Goal: Communication & Community: Answer question/provide support

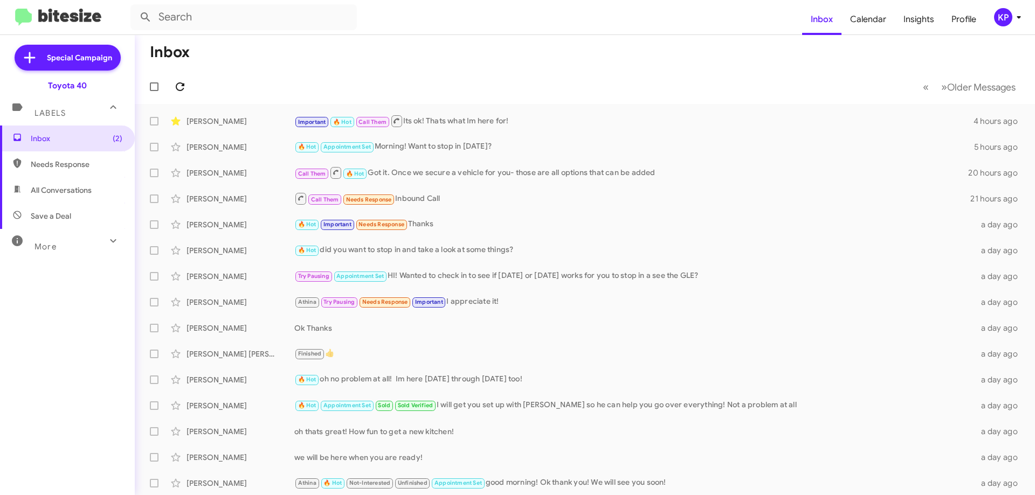
click at [182, 84] on icon at bounding box center [180, 86] width 9 height 9
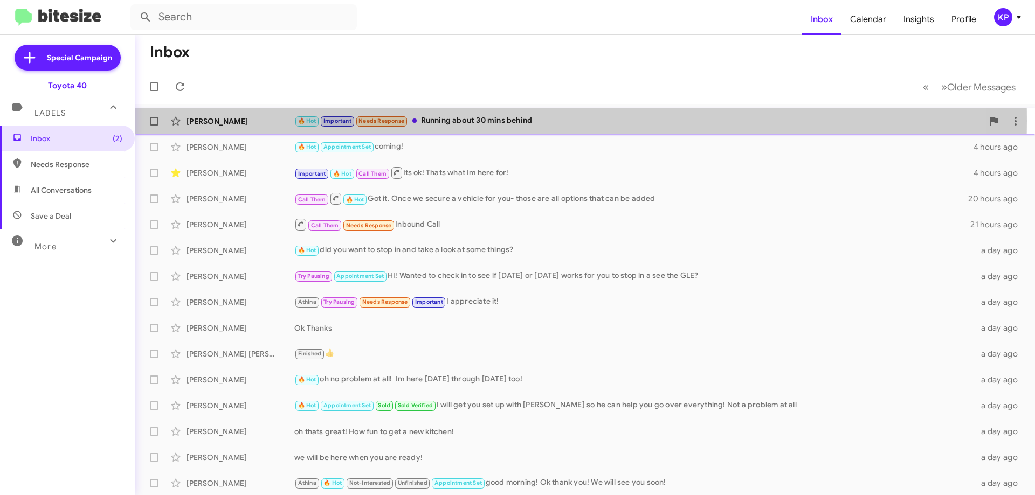
click at [458, 121] on div "🔥 Hot Important Needs Response Running about 30 mins behind" at bounding box center [638, 121] width 689 height 12
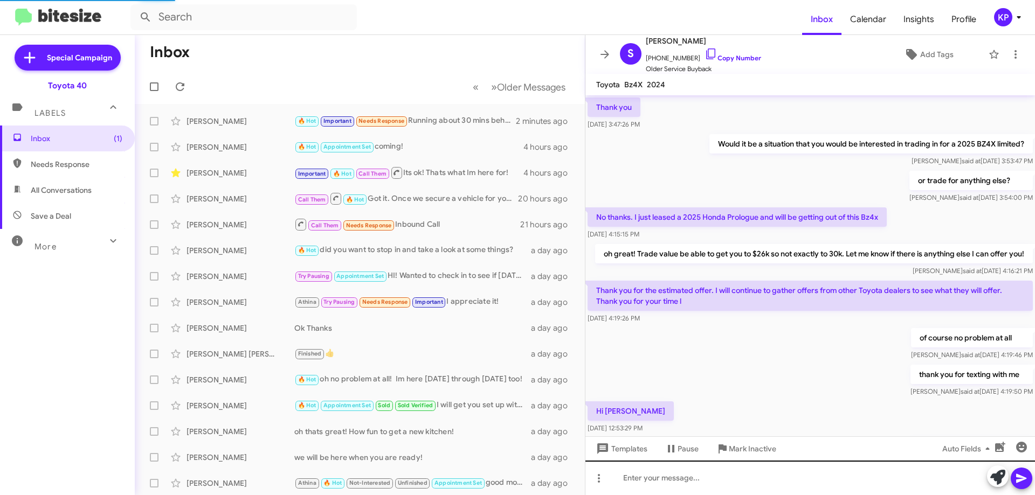
scroll to position [478, 0]
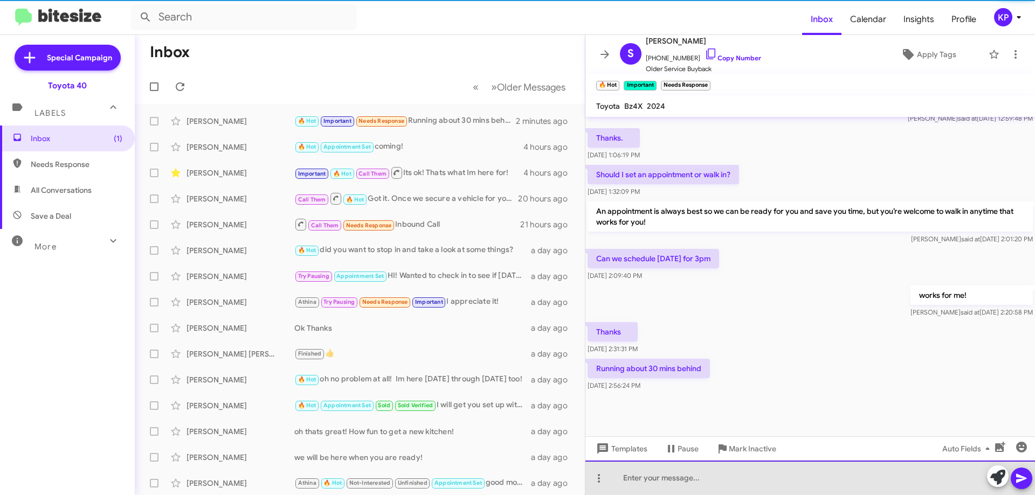
click at [792, 477] on div at bounding box center [811, 478] width 450 height 35
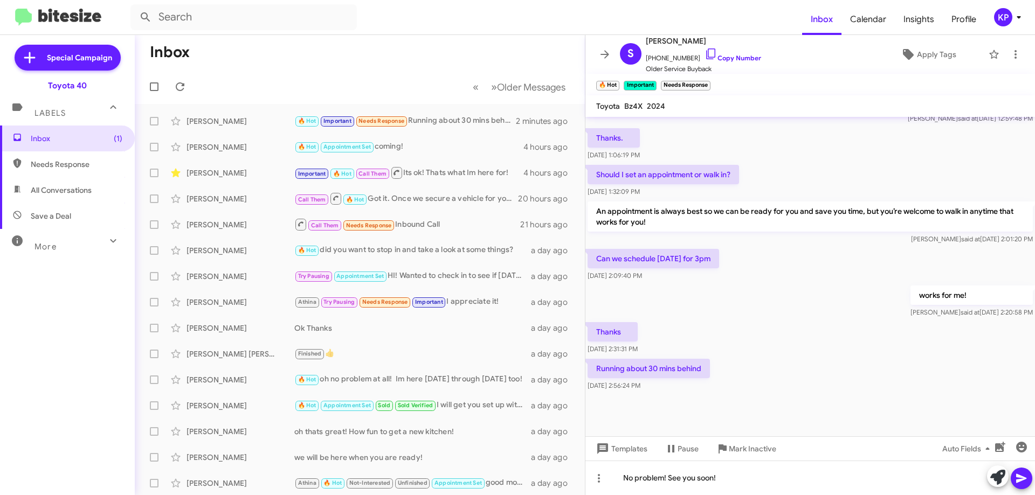
click at [1029, 477] on button at bounding box center [1022, 479] width 22 height 22
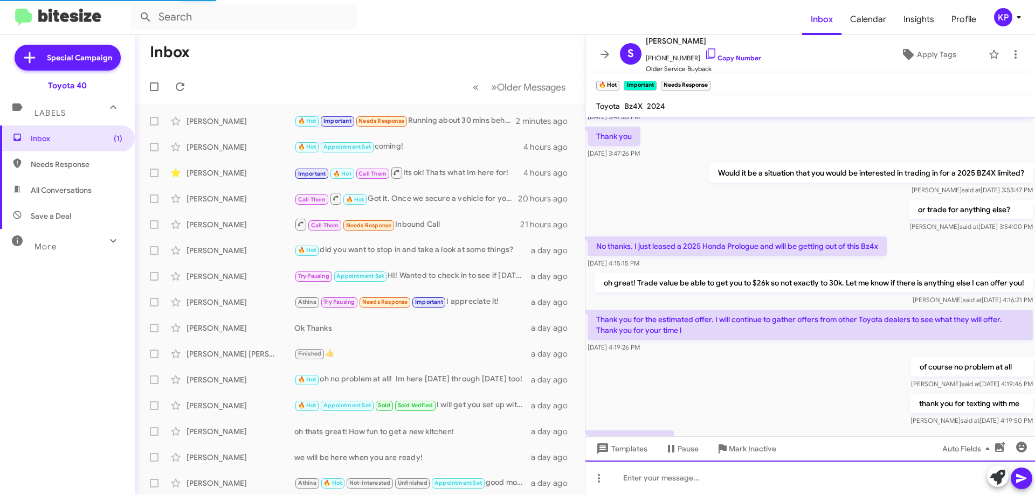
scroll to position [431, 0]
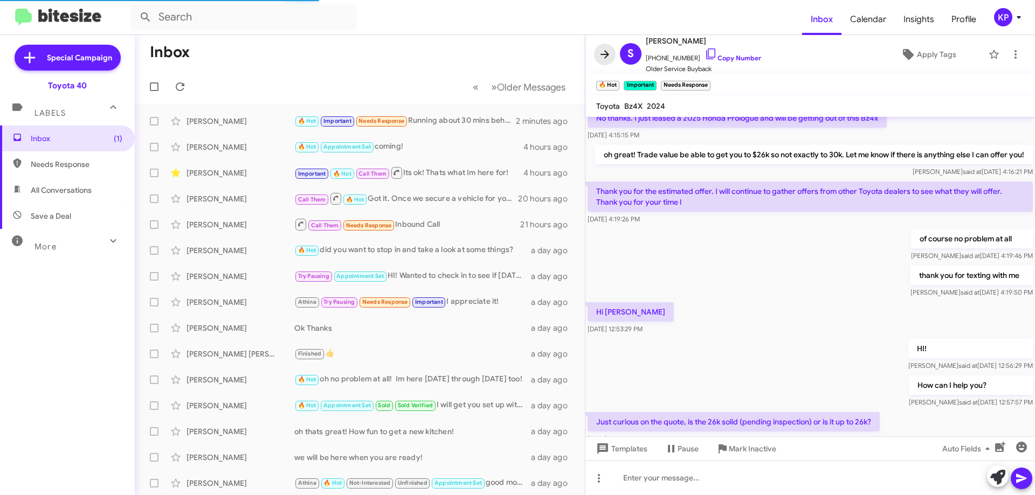
click at [610, 52] on icon at bounding box center [604, 54] width 13 height 13
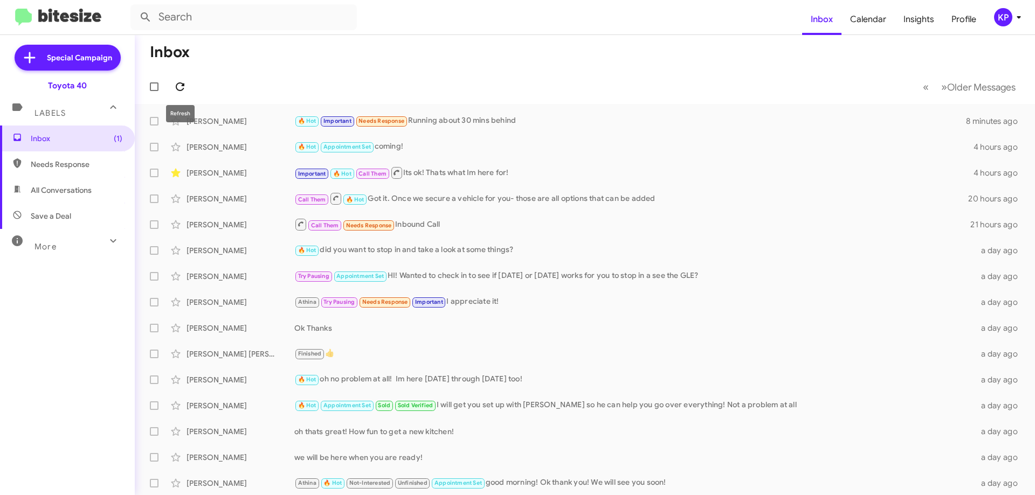
click at [178, 85] on icon at bounding box center [180, 86] width 13 height 13
